Goal: Task Accomplishment & Management: Use online tool/utility

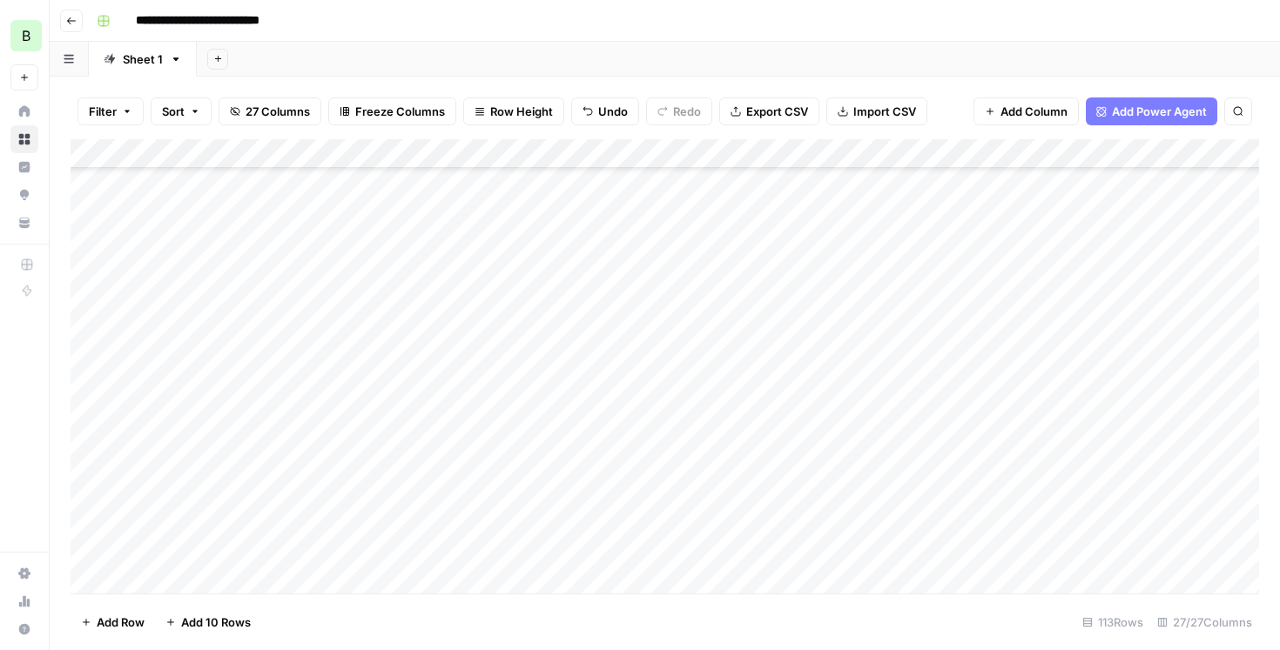
scroll to position [501, 0]
click at [778, 360] on div "Add Column" at bounding box center [665, 366] width 1188 height 454
click at [458, 325] on div "Add Column" at bounding box center [665, 366] width 1188 height 454
click at [710, 333] on div "Add Column" at bounding box center [665, 366] width 1188 height 454
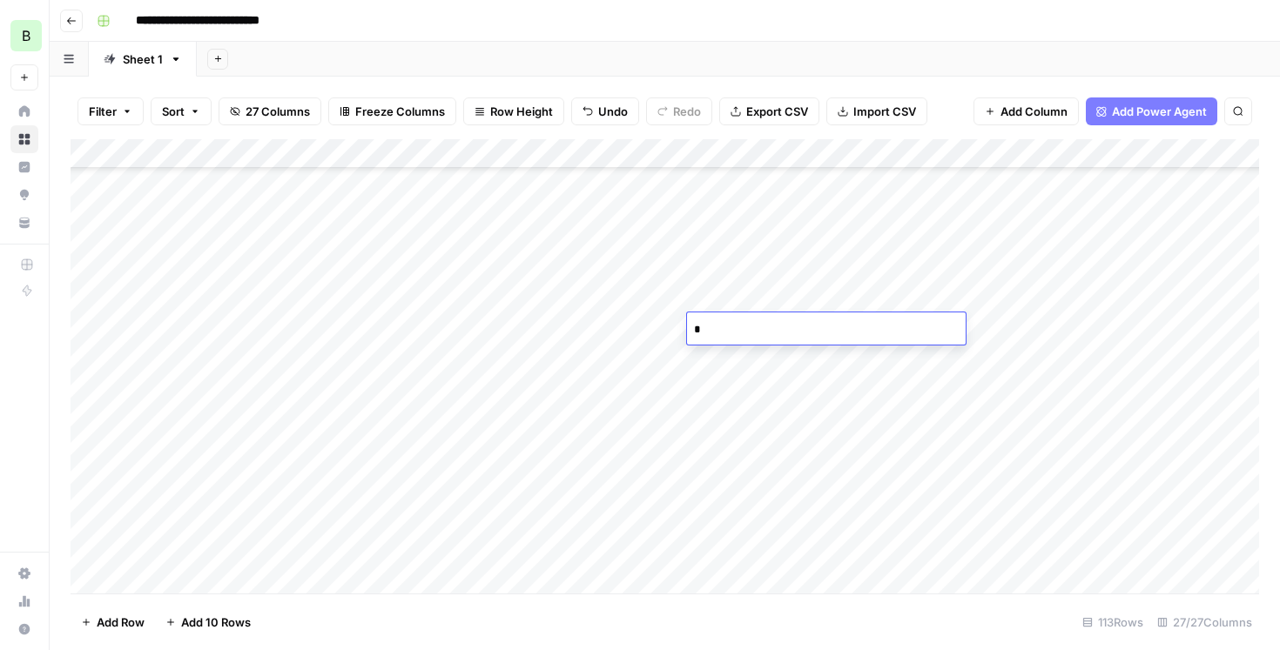
click at [803, 382] on div "Add Column" at bounding box center [665, 366] width 1188 height 454
click at [455, 181] on div "Add Column" at bounding box center [665, 366] width 1188 height 454
click at [456, 214] on div "Add Column" at bounding box center [665, 366] width 1188 height 454
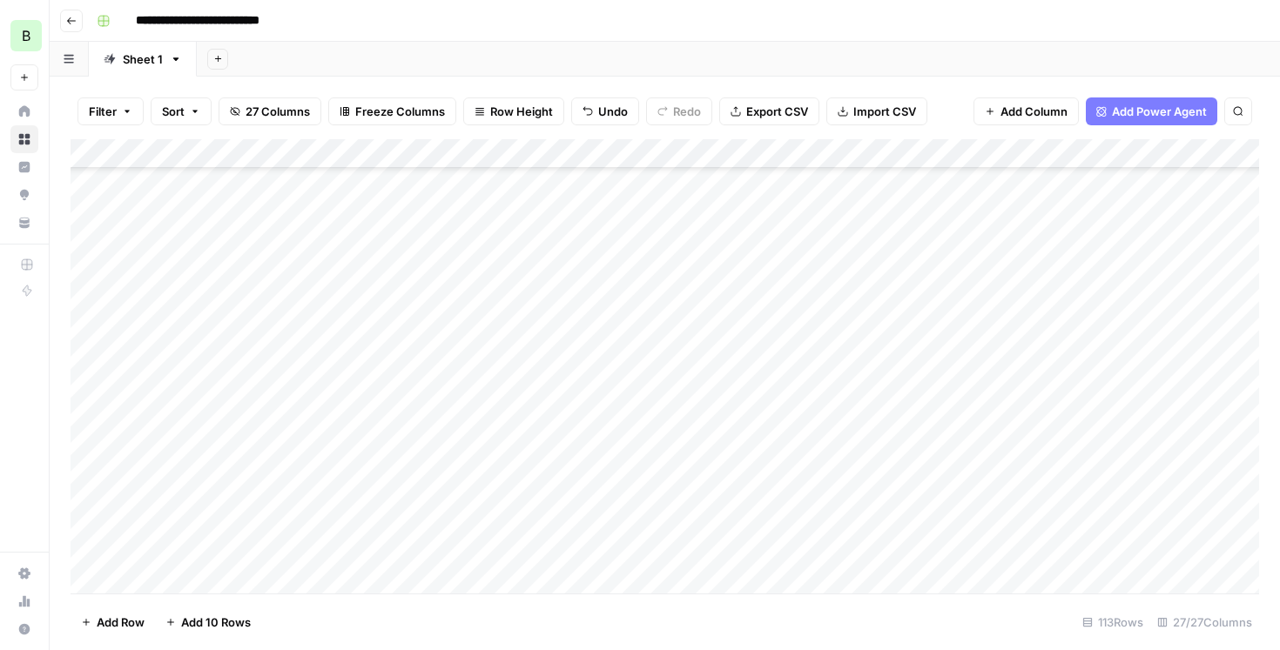
click at [720, 397] on div "Add Column" at bounding box center [665, 366] width 1188 height 454
click at [395, 394] on div "Add Column" at bounding box center [665, 366] width 1188 height 454
click at [458, 395] on div "Add Column" at bounding box center [665, 366] width 1188 height 454
click at [460, 448] on div "Add Column" at bounding box center [665, 366] width 1188 height 454
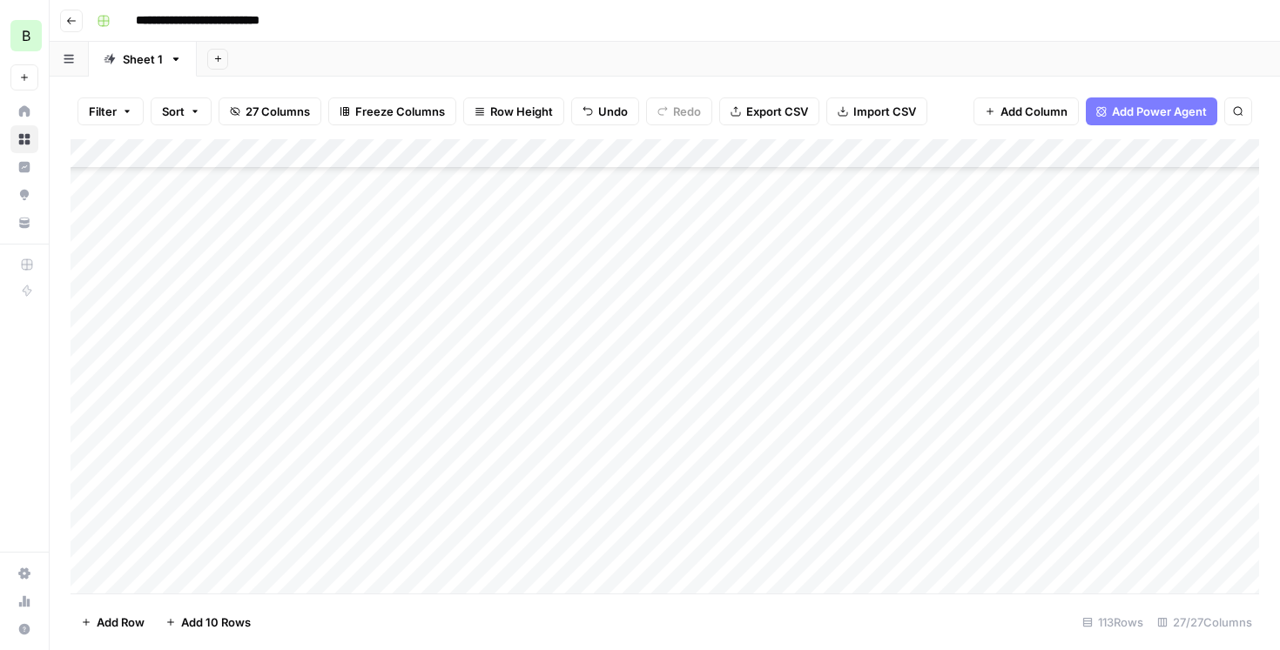
scroll to position [597, 0]
